Goal: Check status: Check status

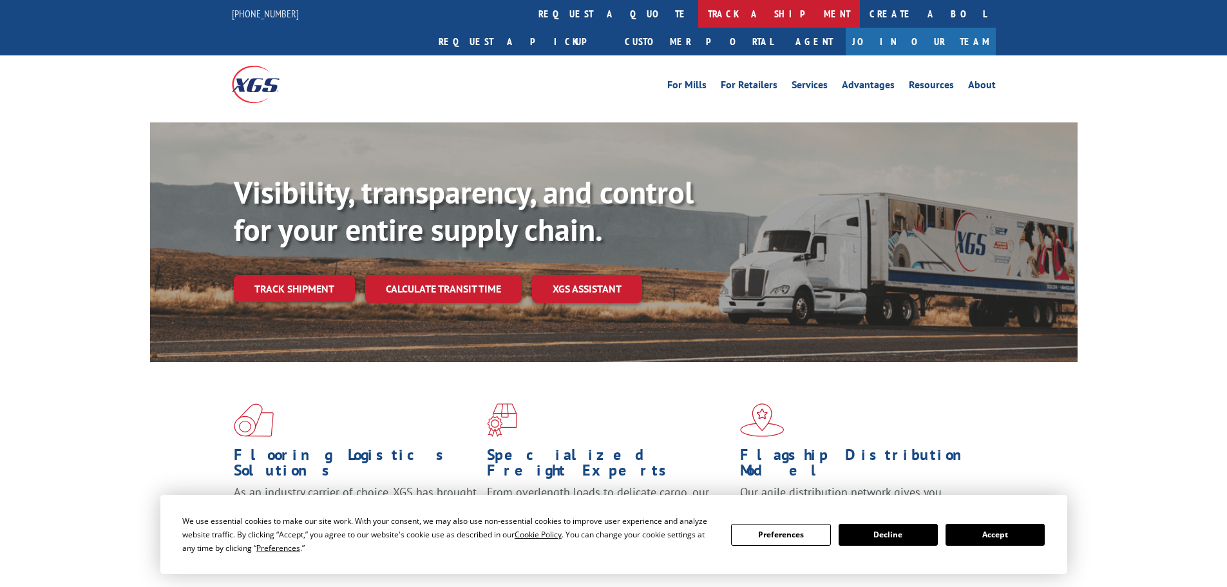
click at [698, 13] on link "track a shipment" at bounding box center [779, 14] width 162 height 28
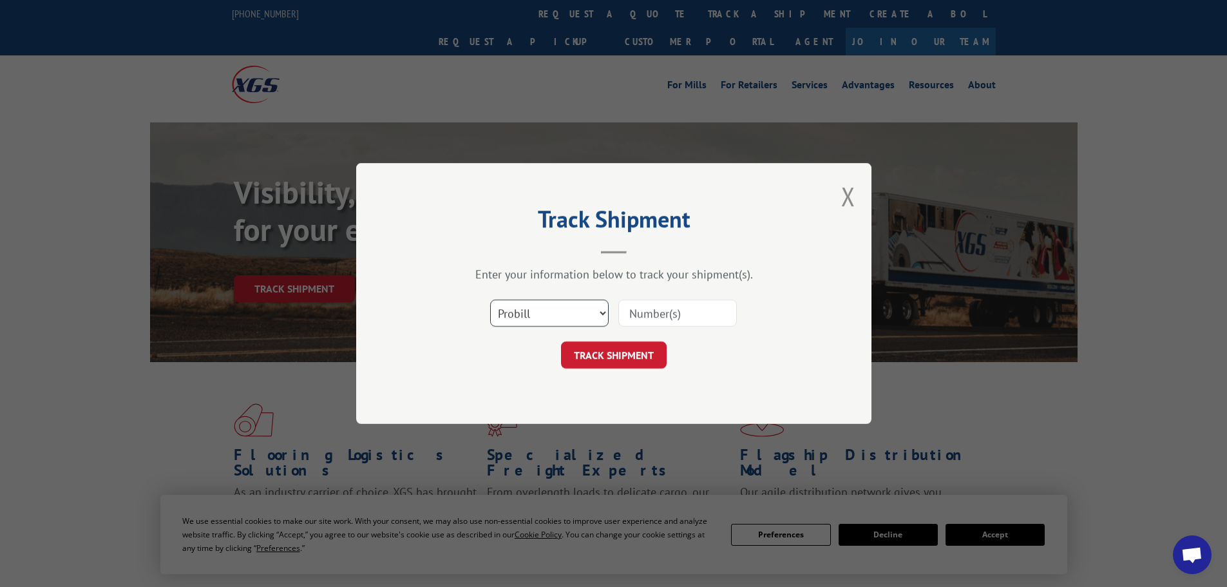
click at [596, 320] on select "Select category... Probill BOL PO" at bounding box center [549, 313] width 119 height 27
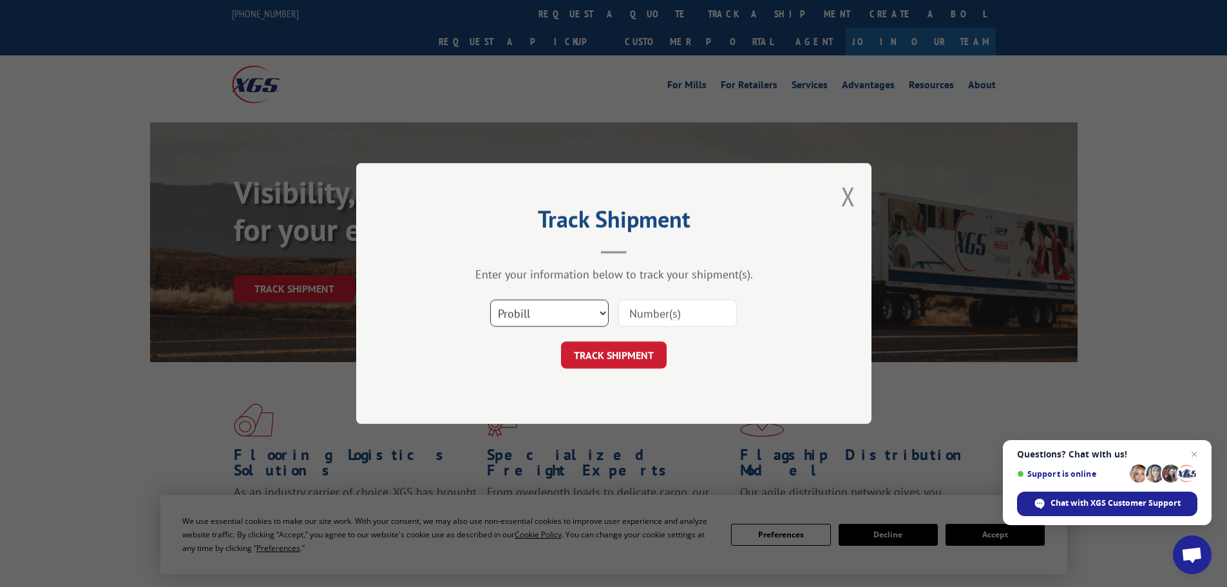
select select "bol"
click at [490, 300] on select "Select category... Probill BOL PO" at bounding box center [549, 313] width 119 height 27
click at [645, 312] on input at bounding box center [677, 313] width 119 height 27
paste input "7056688"
type input "7056688"
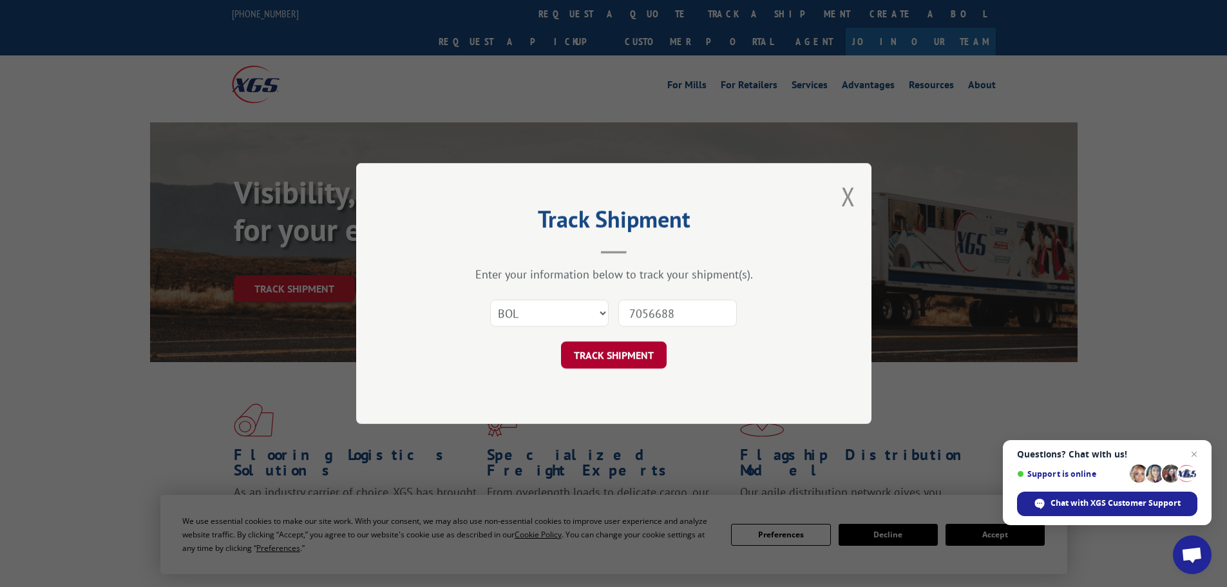
click at [644, 352] on button "TRACK SHIPMENT" at bounding box center [614, 354] width 106 height 27
